Goal: Information Seeking & Learning: Check status

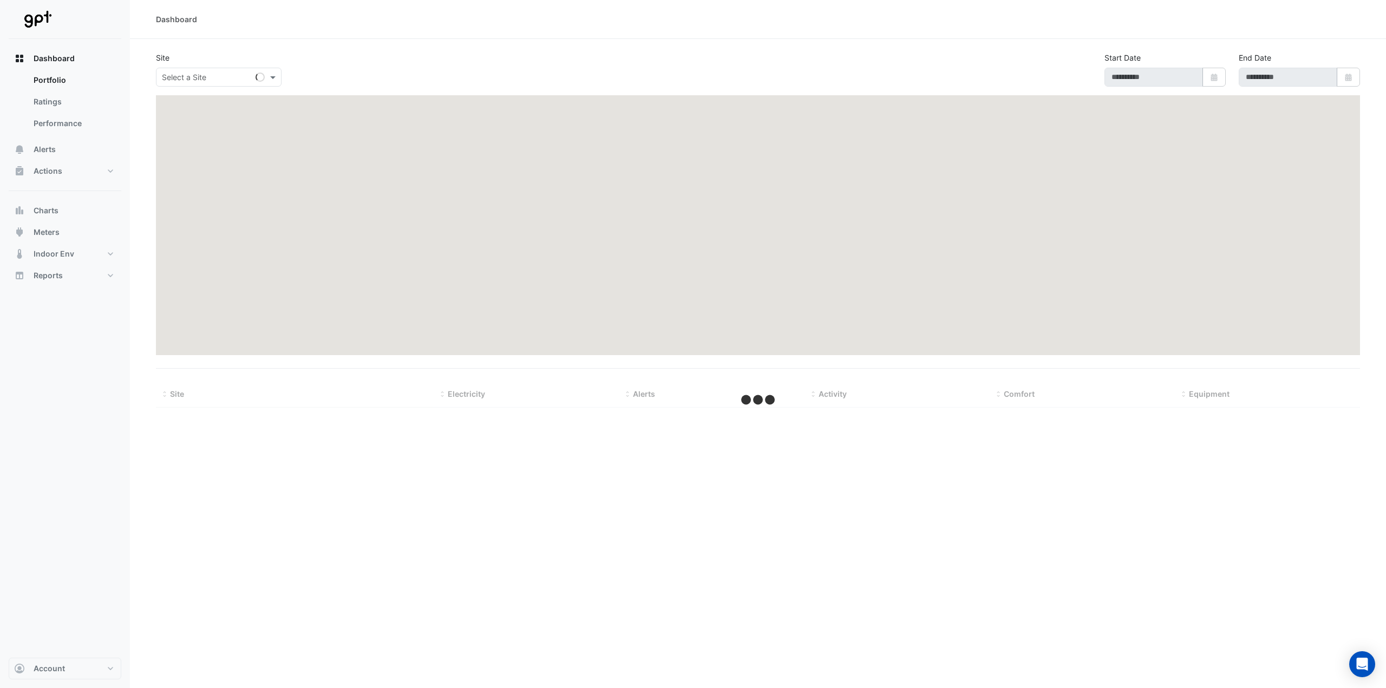
type input "**********"
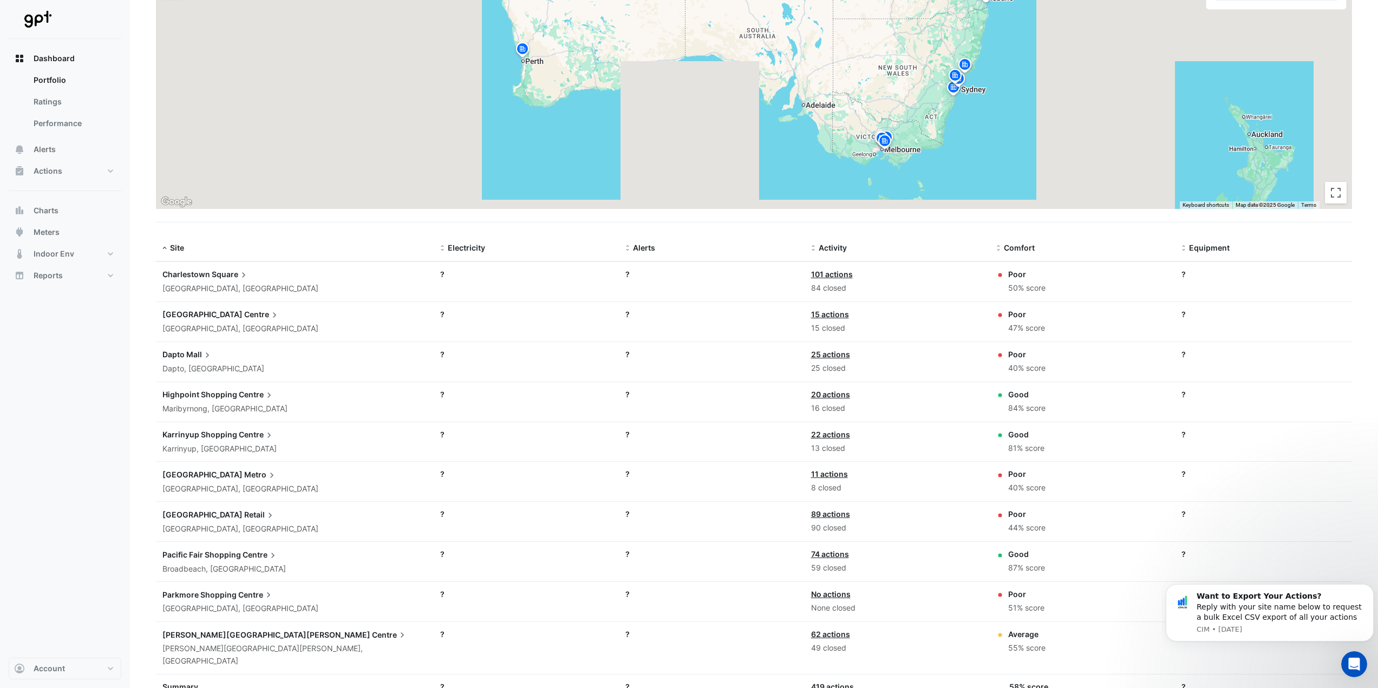
scroll to position [175, 0]
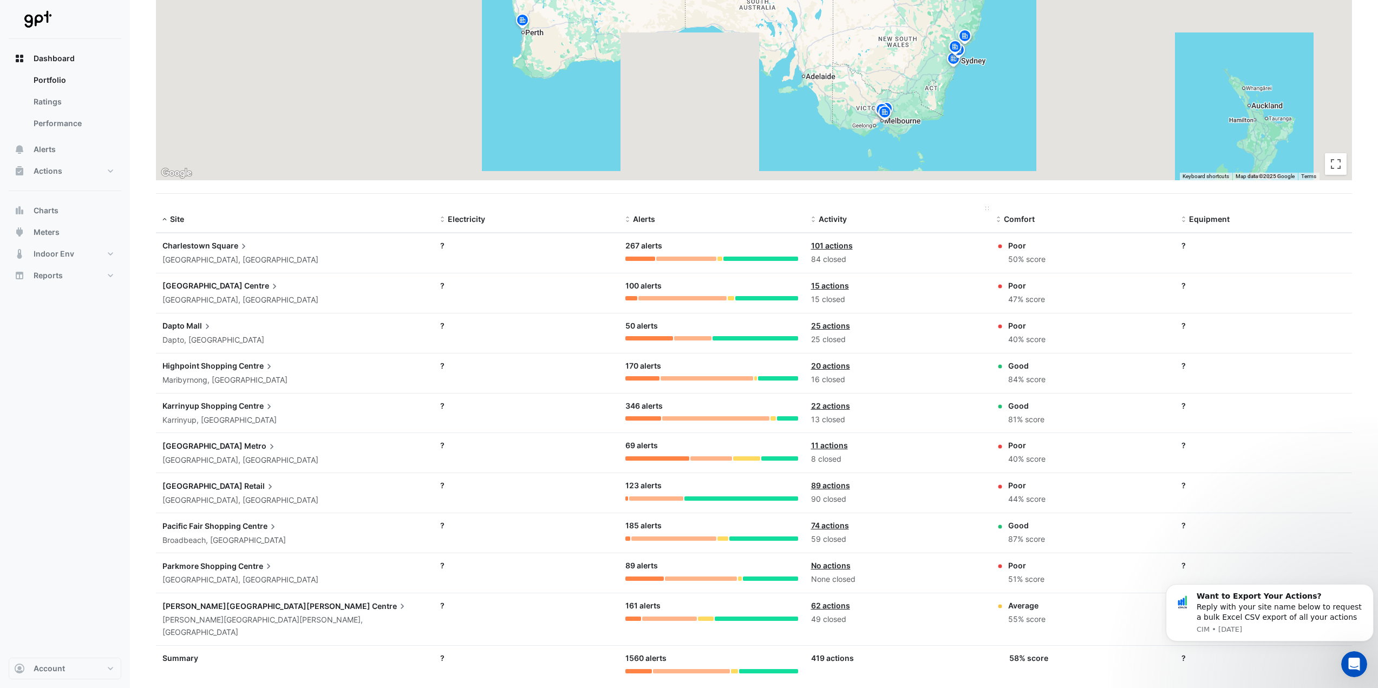
click at [814, 223] on span at bounding box center [813, 220] width 8 height 9
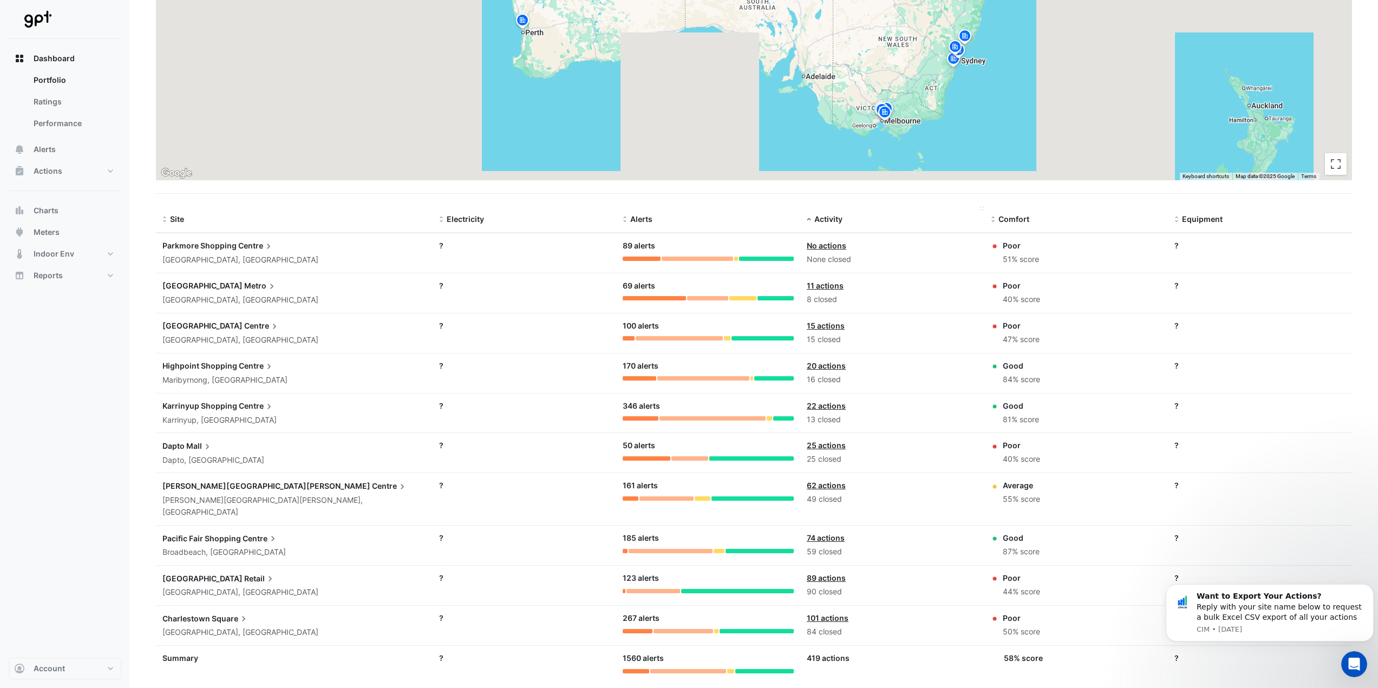
click at [808, 220] on span at bounding box center [809, 220] width 8 height 9
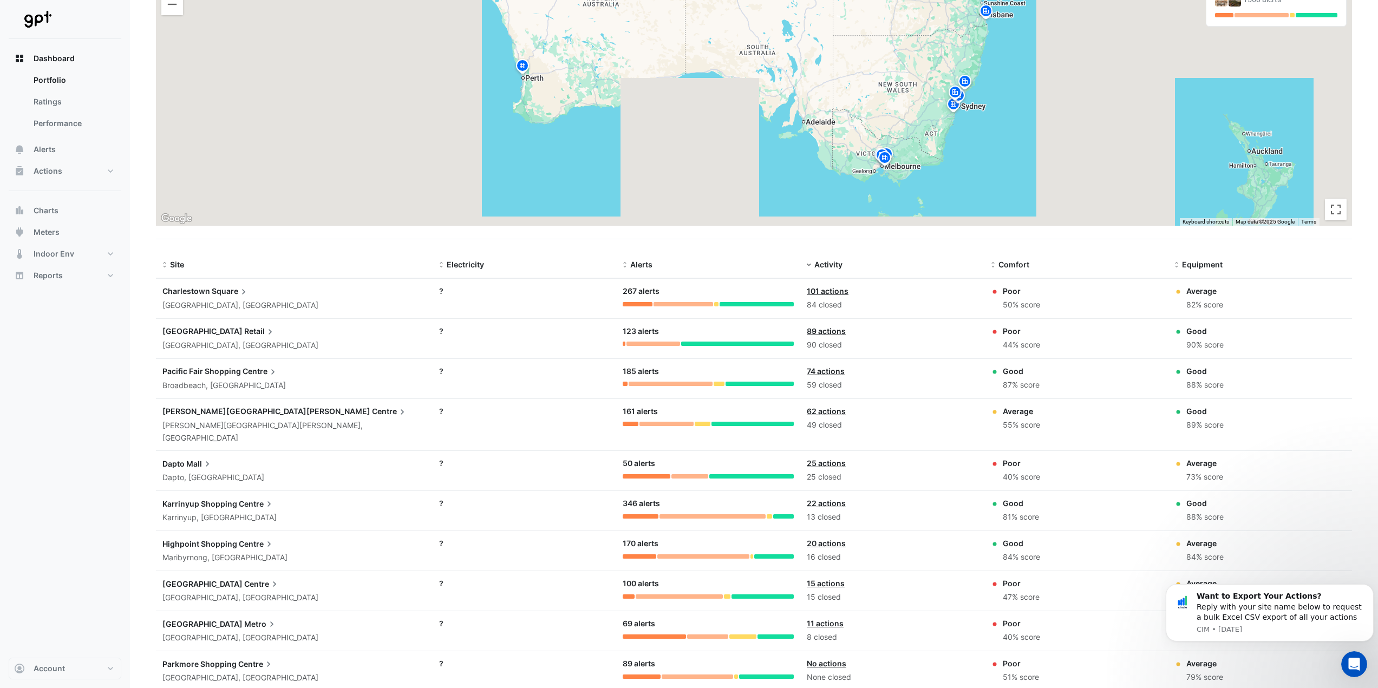
scroll to position [184, 0]
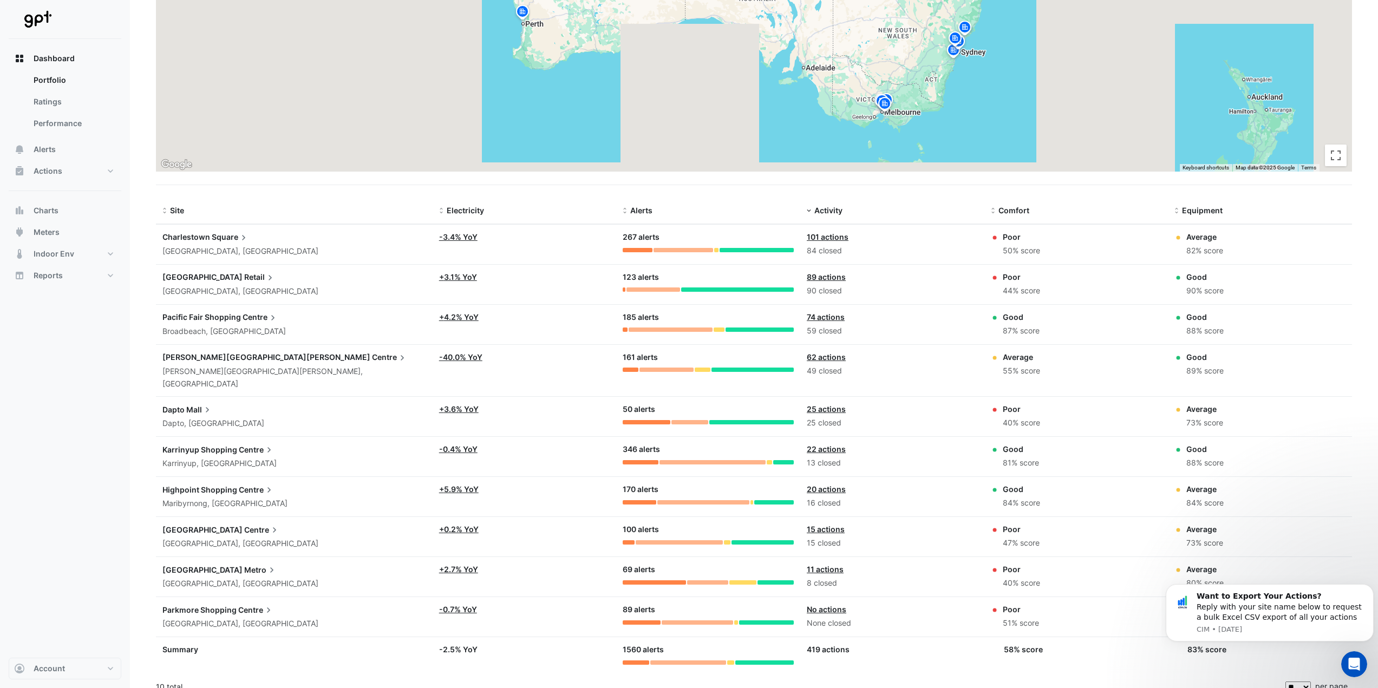
click at [871, 457] on div "13 closed" at bounding box center [892, 463] width 171 height 12
click at [654, 477] on datatable-body-cell "Alerts: 170 alerts" at bounding box center [708, 497] width 184 height 40
click at [547, 223] on datatable-header-cell "Electricity" at bounding box center [525, 211] width 184 height 26
